Goal: Find specific page/section

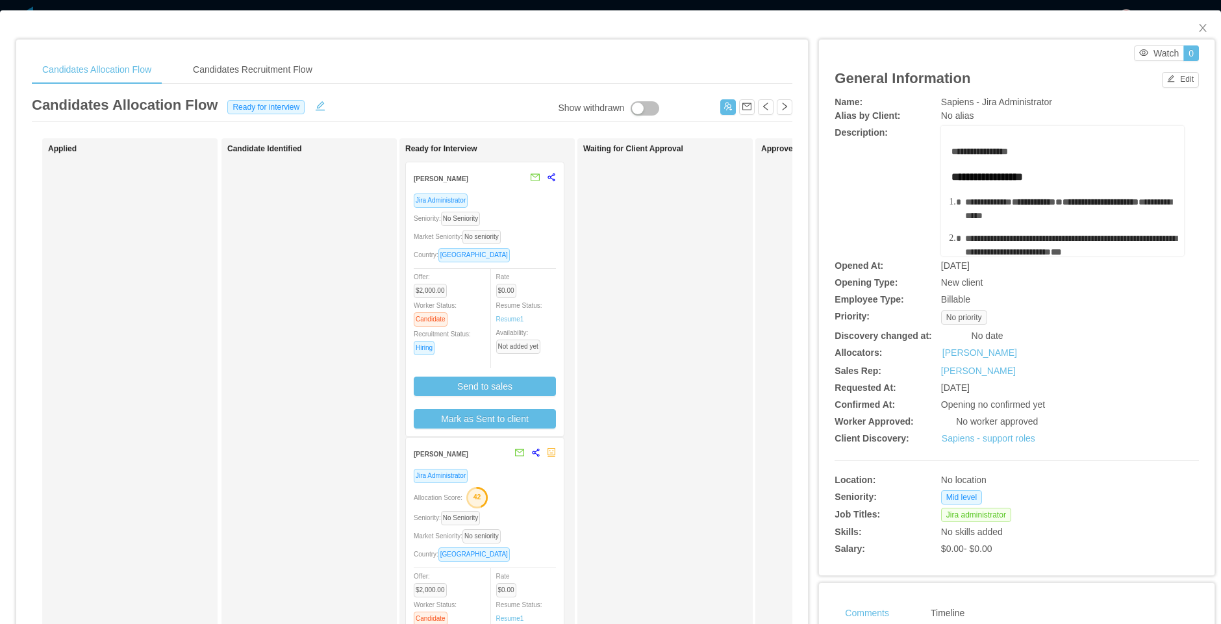
scroll to position [78, 0]
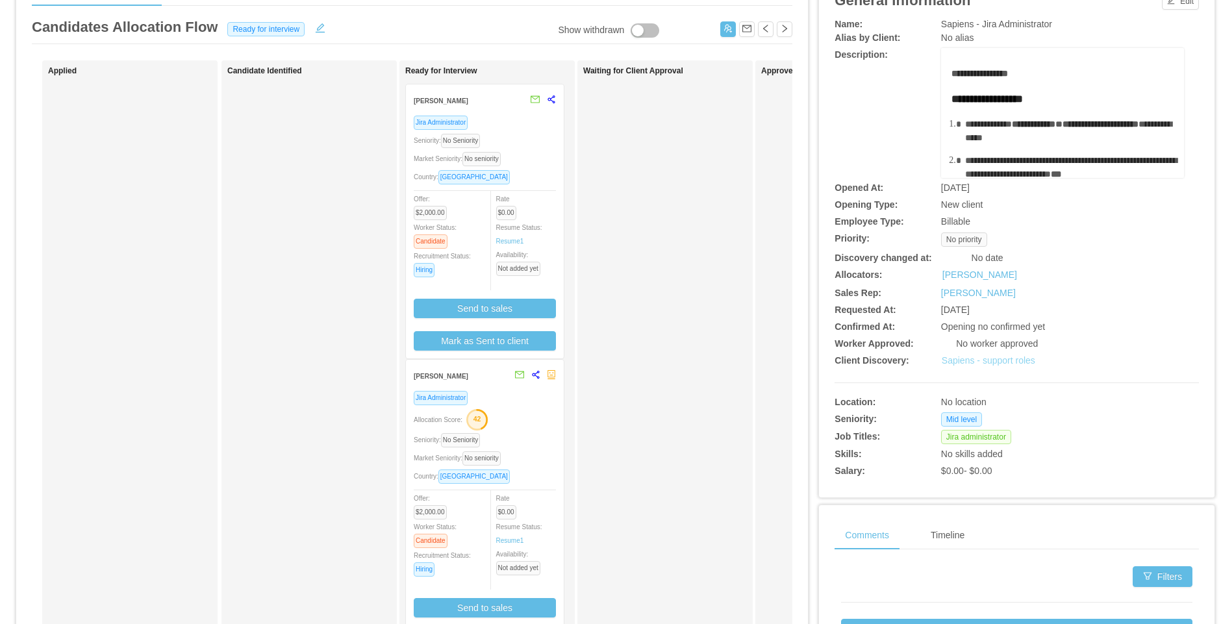
click at [991, 358] on link "Sapiens - support roles" at bounding box center [989, 360] width 94 height 10
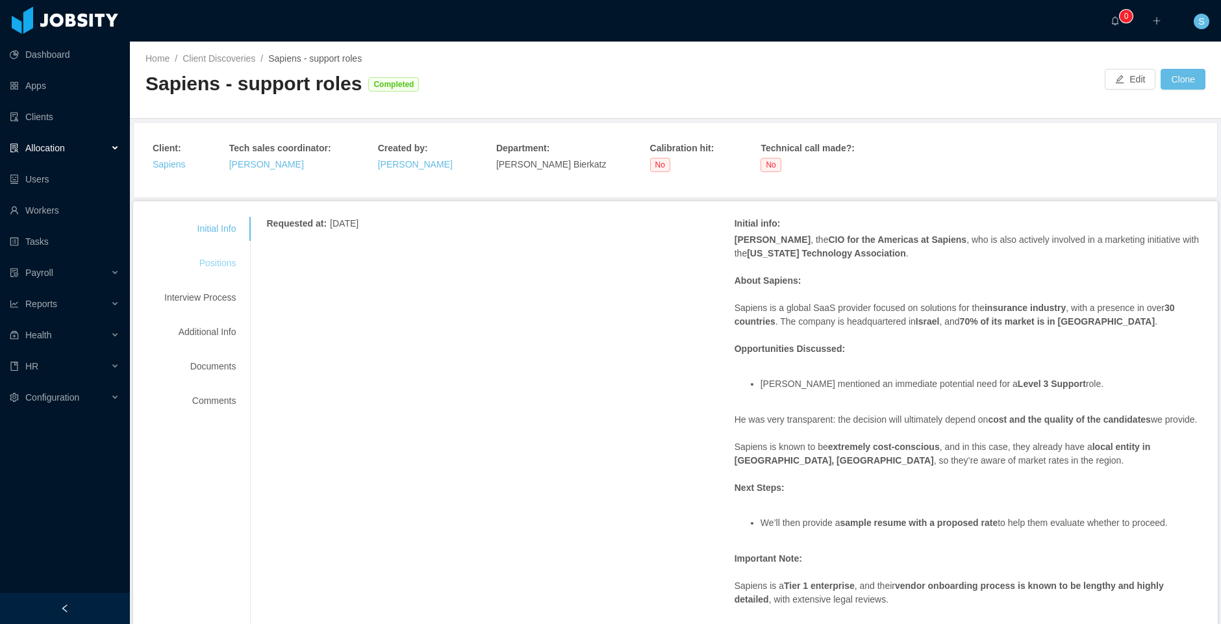
click at [233, 268] on div "Positions" at bounding box center [200, 263] width 103 height 24
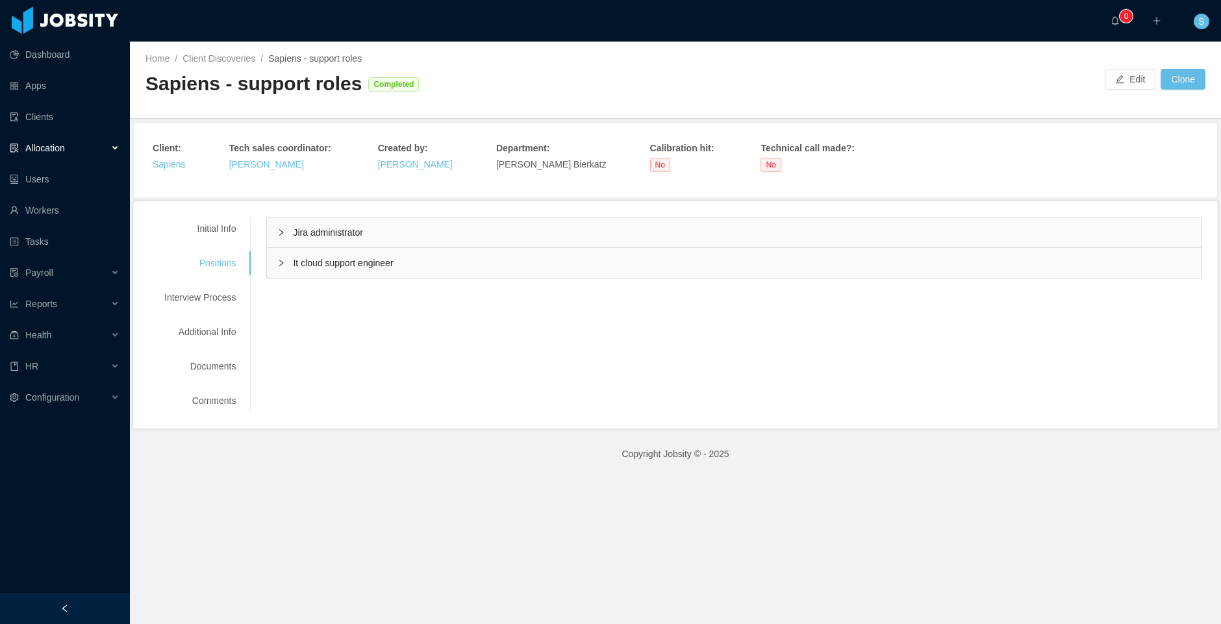
click at [329, 227] on span "Jira administrator" at bounding box center [328, 232] width 70 height 10
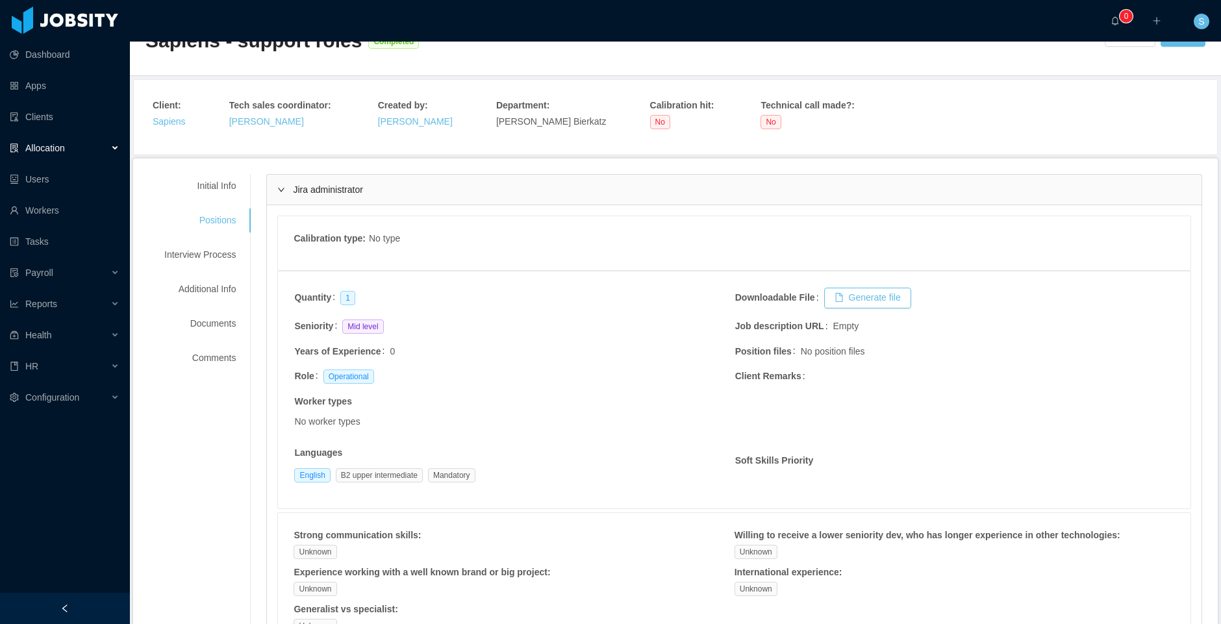
scroll to position [78, 0]
